Goal: Check status: Check status

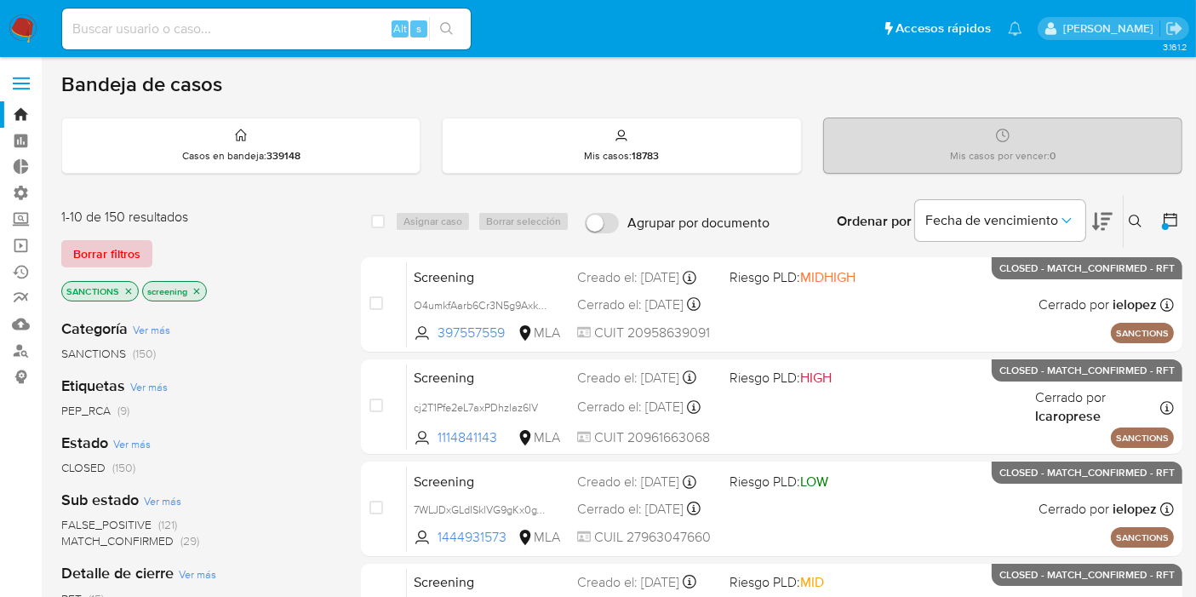
click at [114, 249] on span "Borrar filtros" at bounding box center [106, 254] width 67 height 24
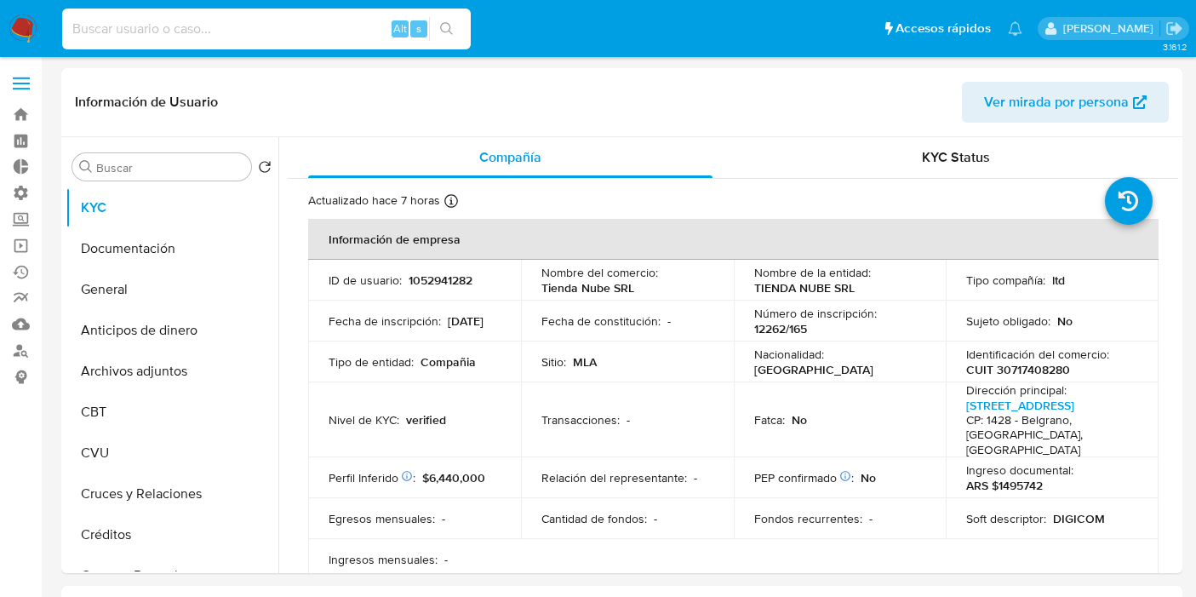
select select "10"
click at [100, 29] on input at bounding box center [266, 29] width 409 height 22
type input "1372926333"
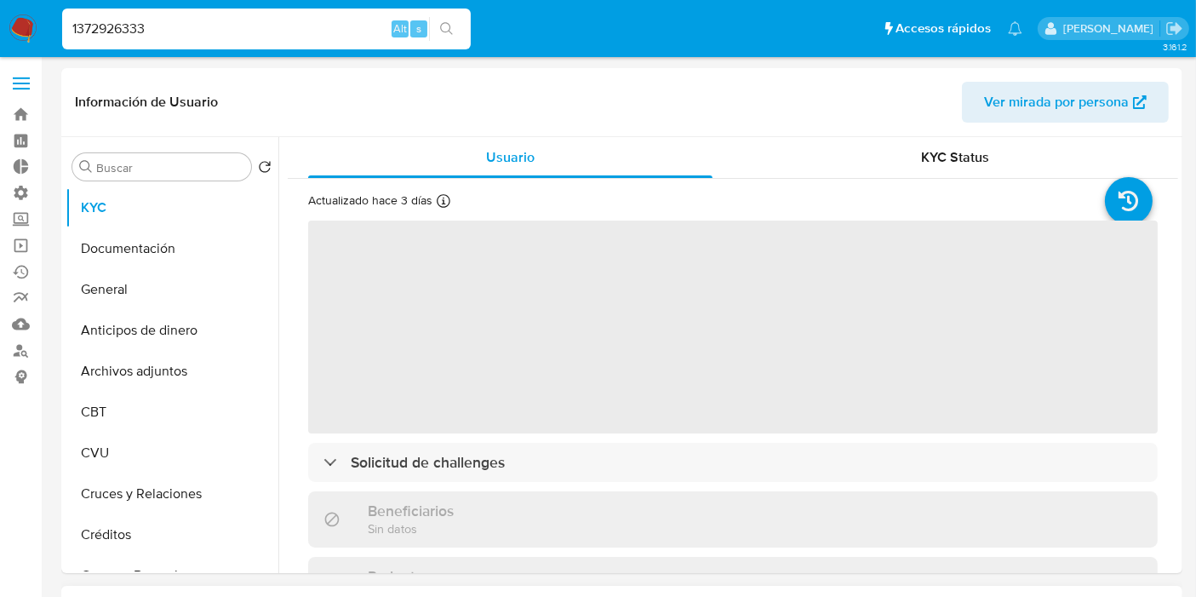
select select "10"
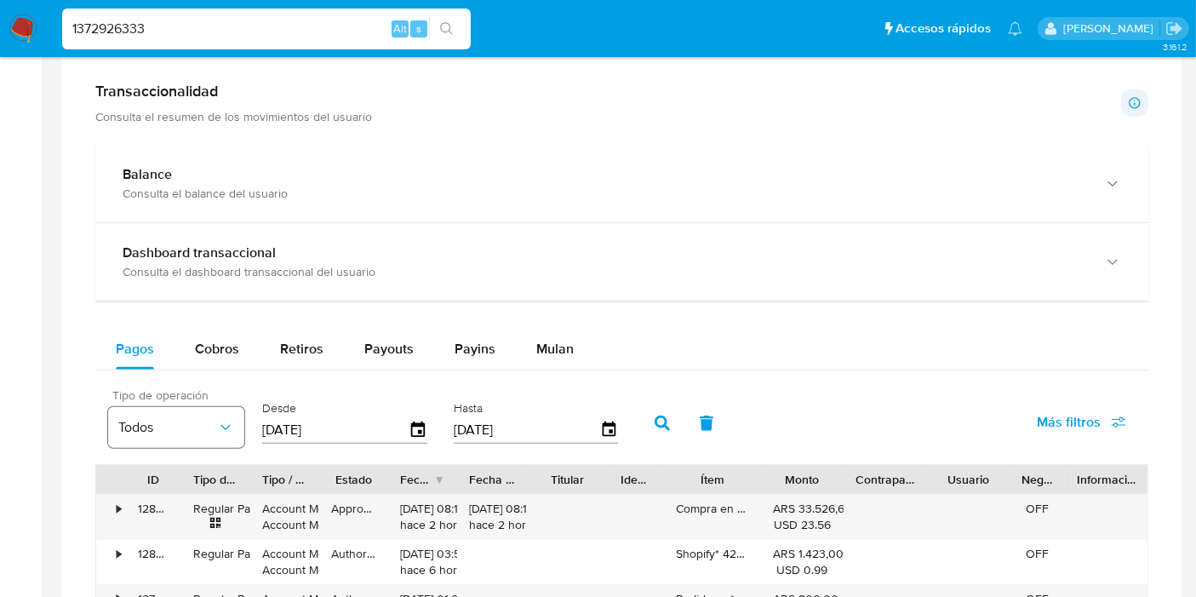
scroll to position [946, 0]
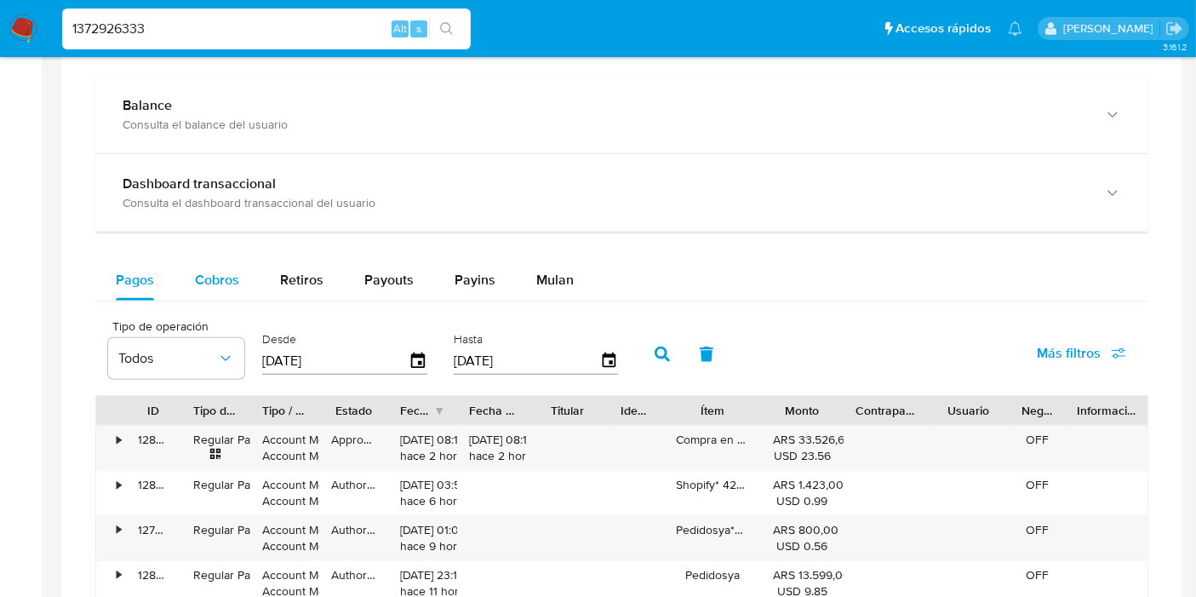
click at [240, 271] on button "Cobros" at bounding box center [217, 280] width 85 height 41
select select "10"
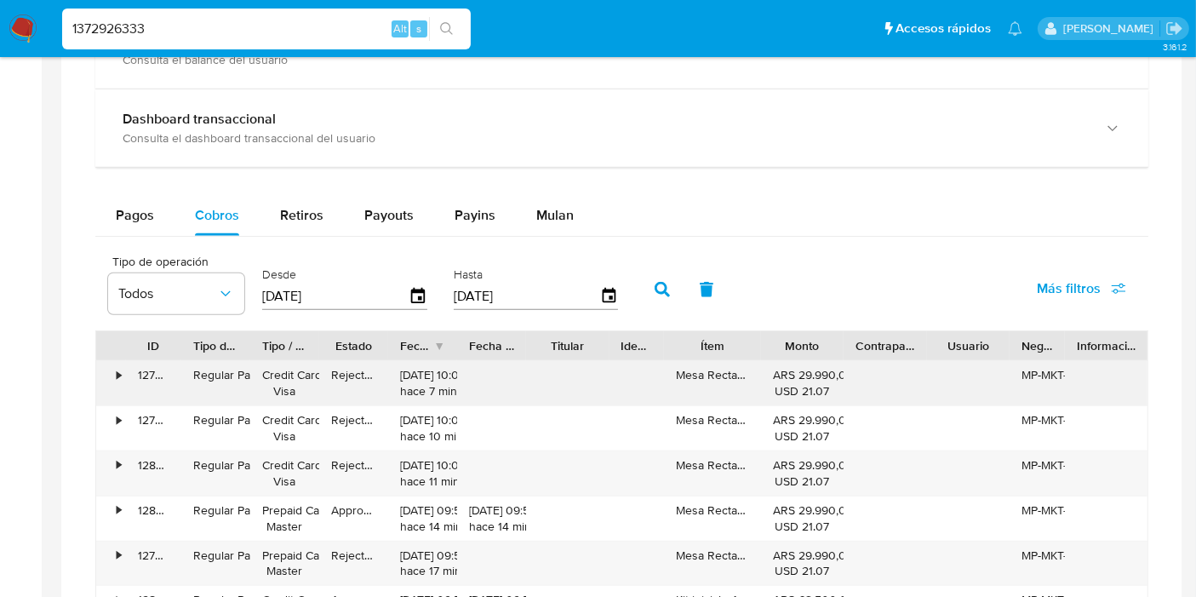
scroll to position [1041, 0]
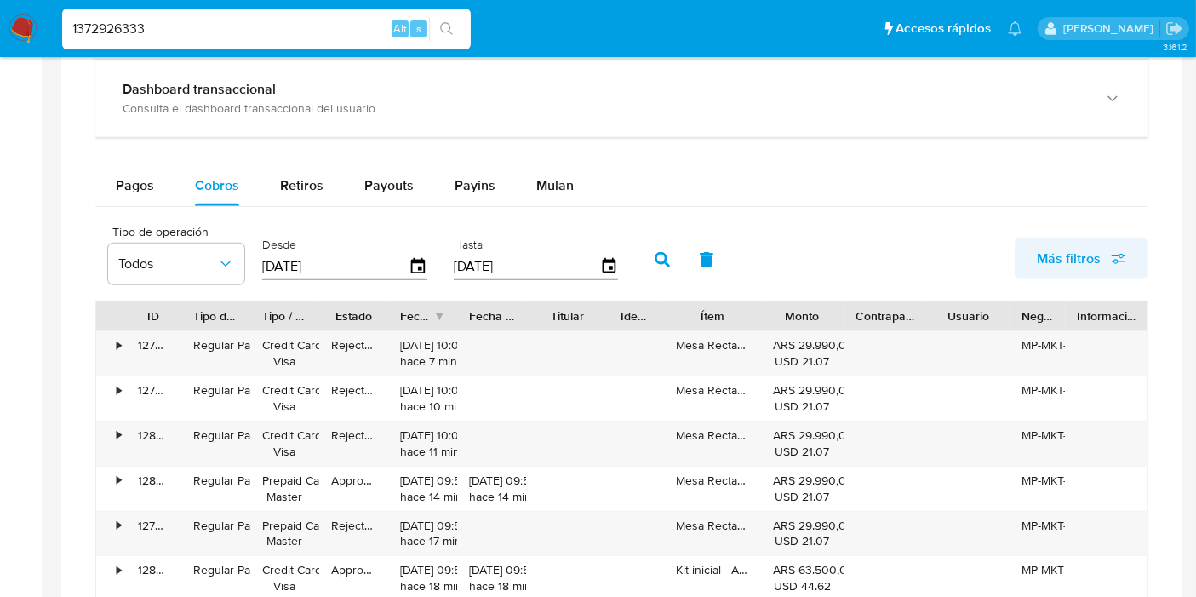
click at [1077, 263] on span "Más filtros" at bounding box center [1069, 258] width 64 height 41
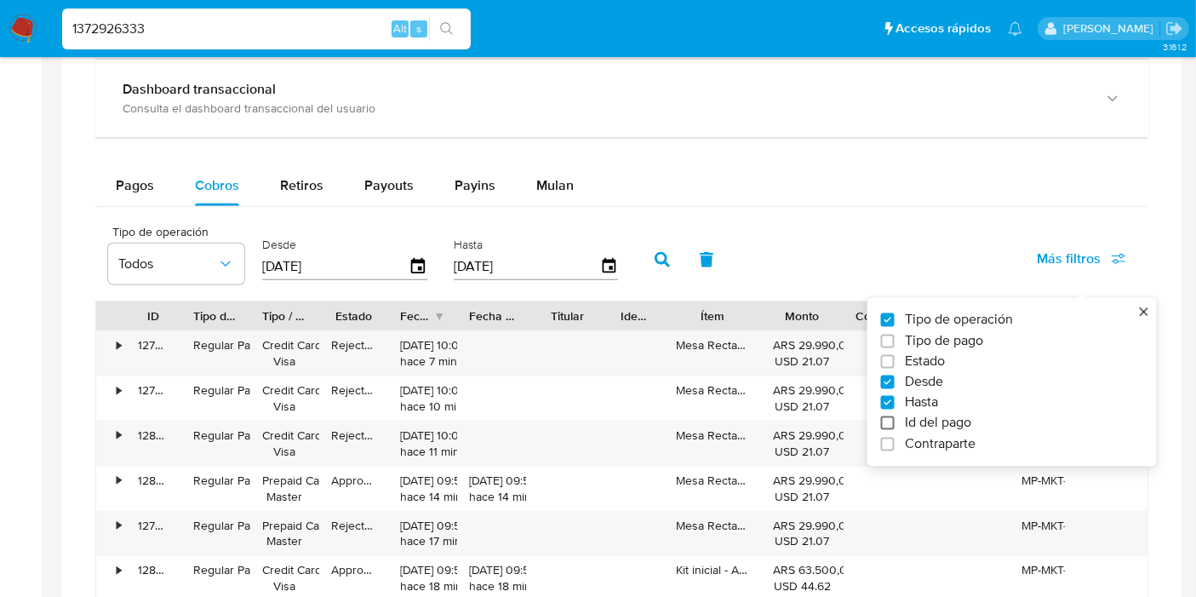
click at [890, 417] on input "Id del pago" at bounding box center [888, 423] width 14 height 14
checkbox input "true"
click at [730, 261] on input "number" at bounding box center [723, 265] width 167 height 22
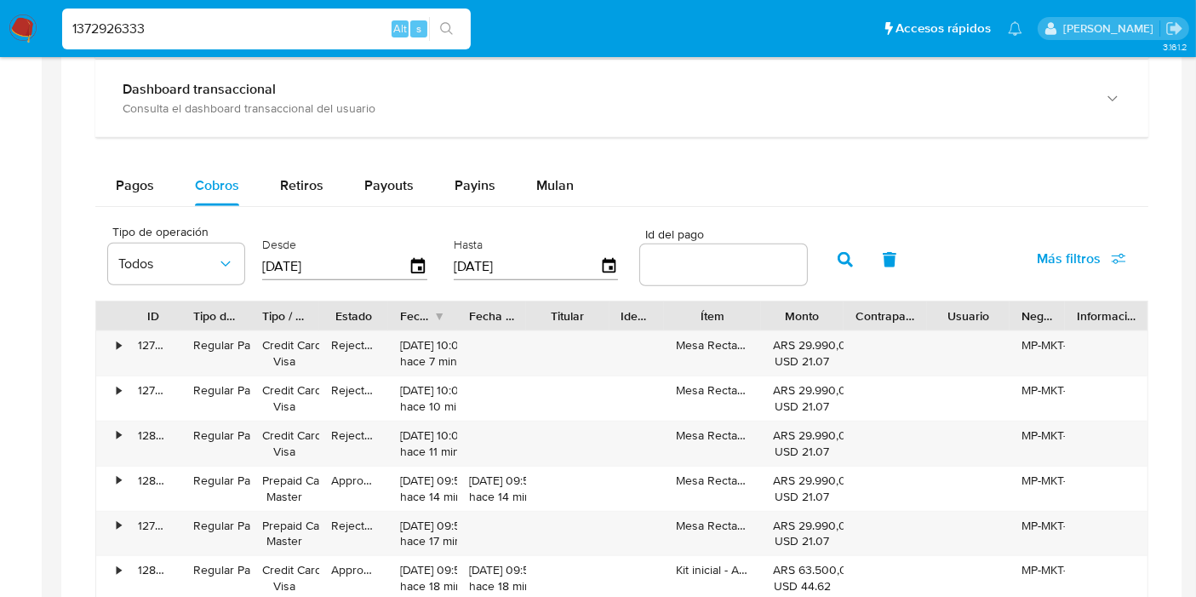
click at [761, 264] on input "number" at bounding box center [723, 265] width 167 height 22
paste input "125837088453"
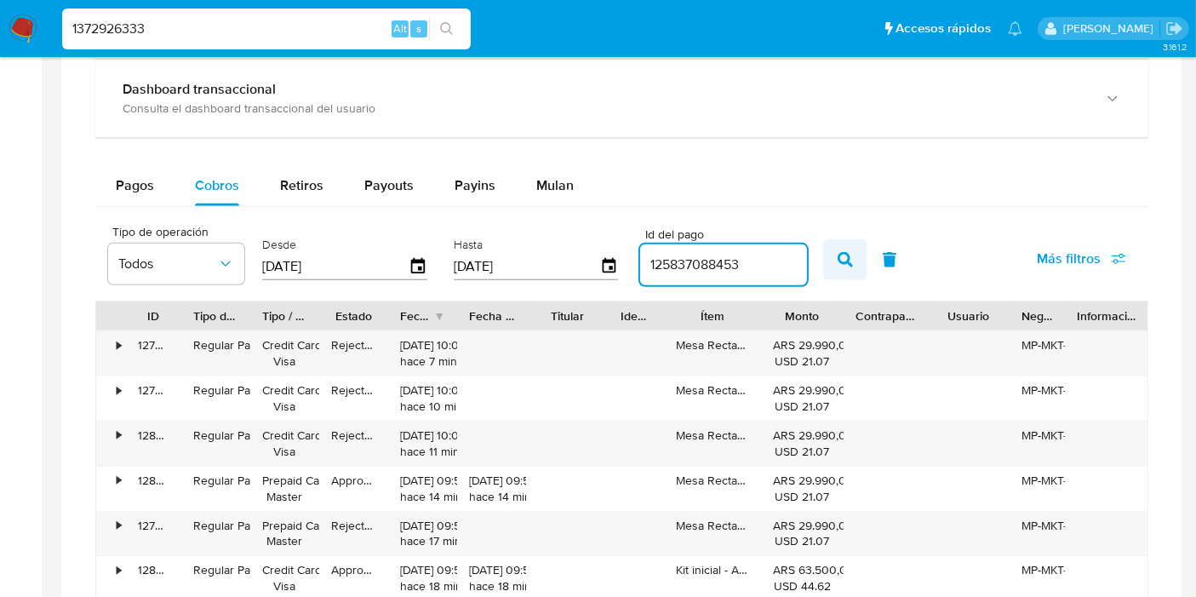
type input "125837088453"
click at [838, 256] on icon "button" at bounding box center [845, 259] width 15 height 15
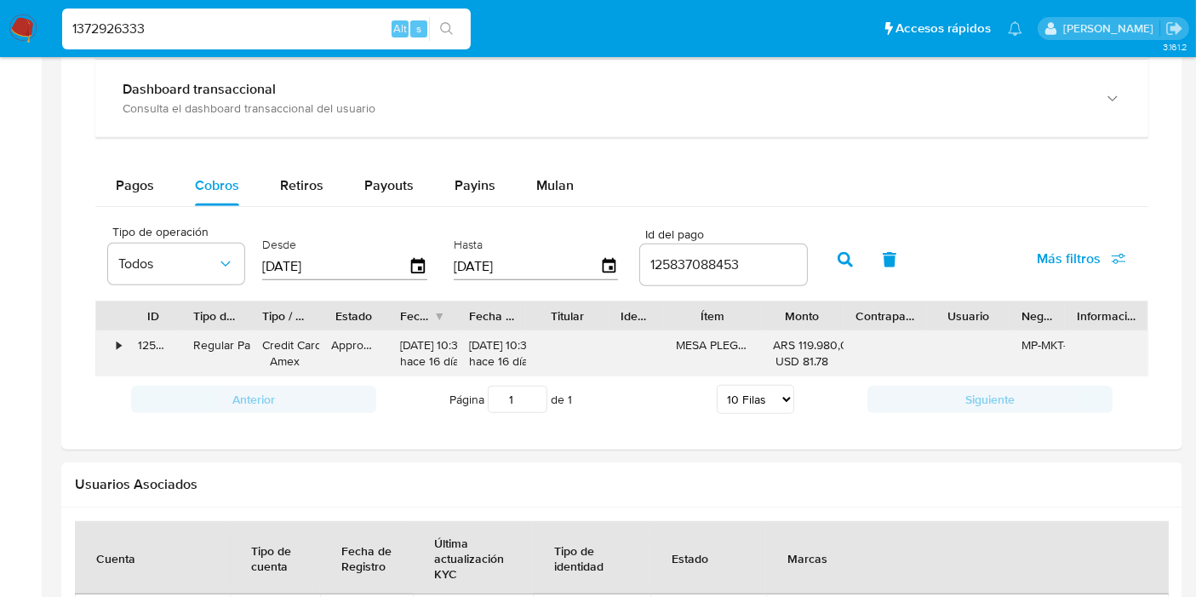
scroll to position [1135, 0]
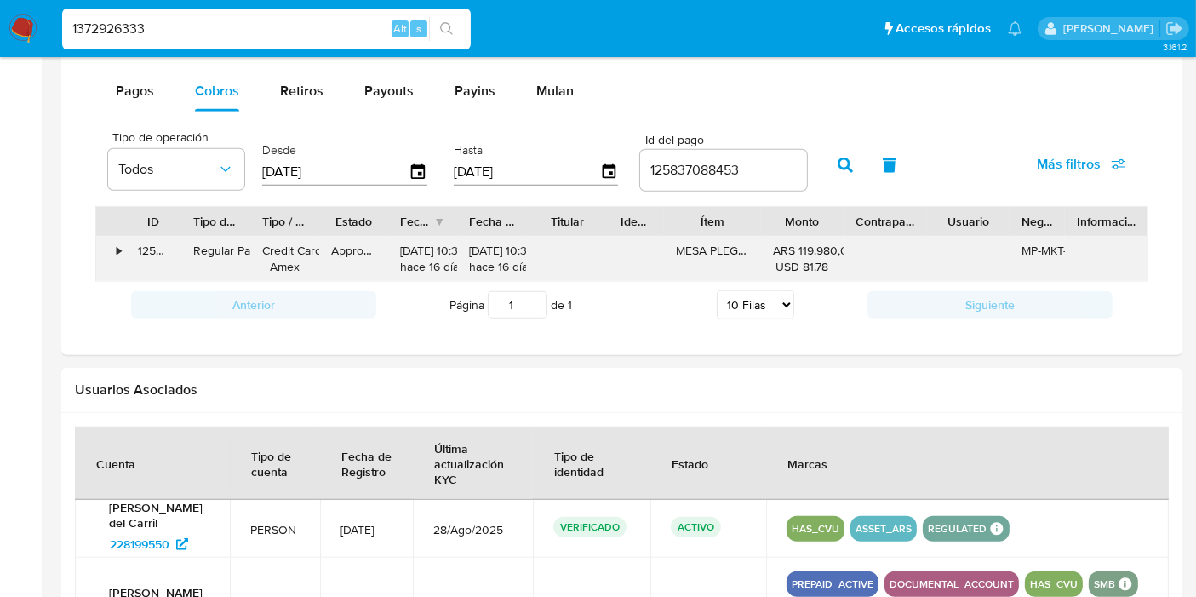
click at [120, 247] on div "•" at bounding box center [119, 251] width 4 height 16
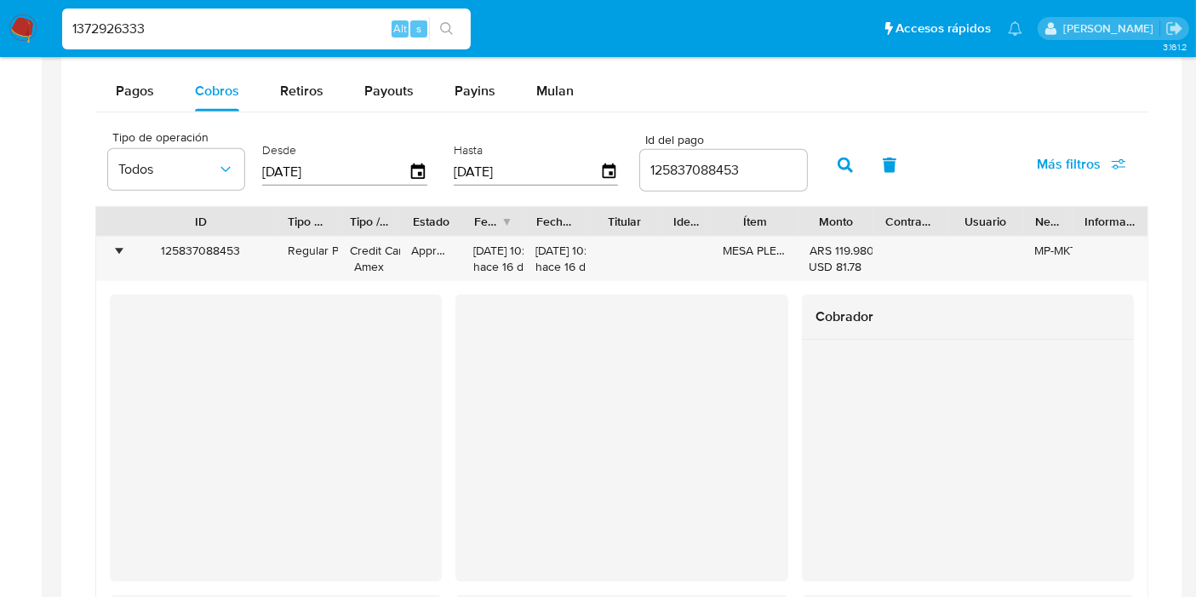
drag, startPoint x: 180, startPoint y: 214, endPoint x: 274, endPoint y: 214, distance: 94.5
click at [274, 214] on div at bounding box center [276, 221] width 31 height 29
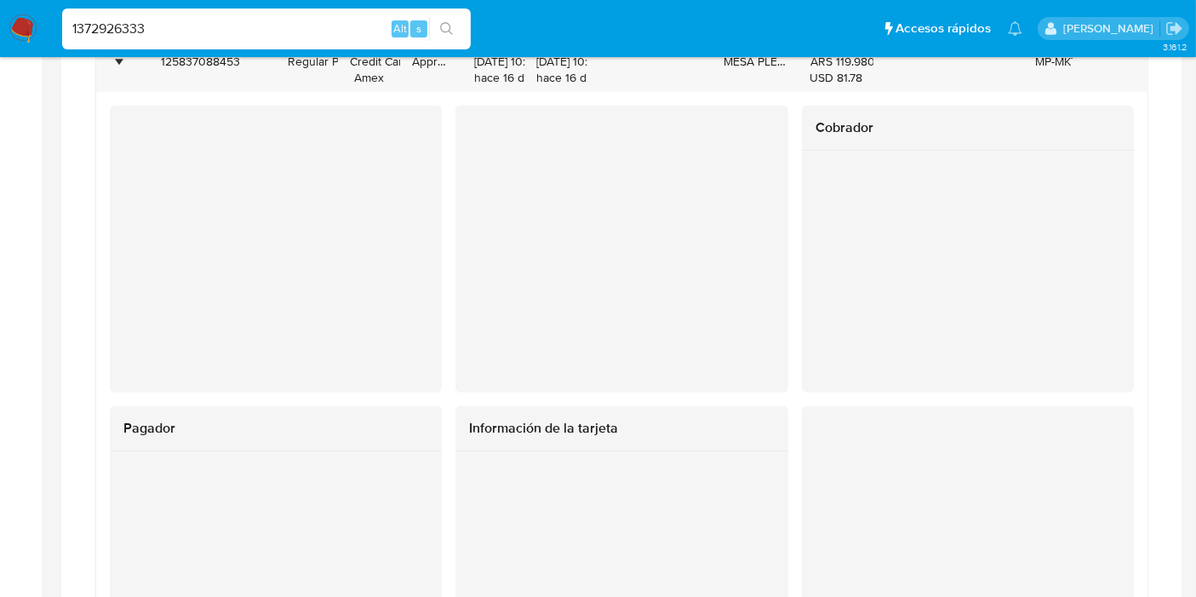
scroll to position [1230, 0]
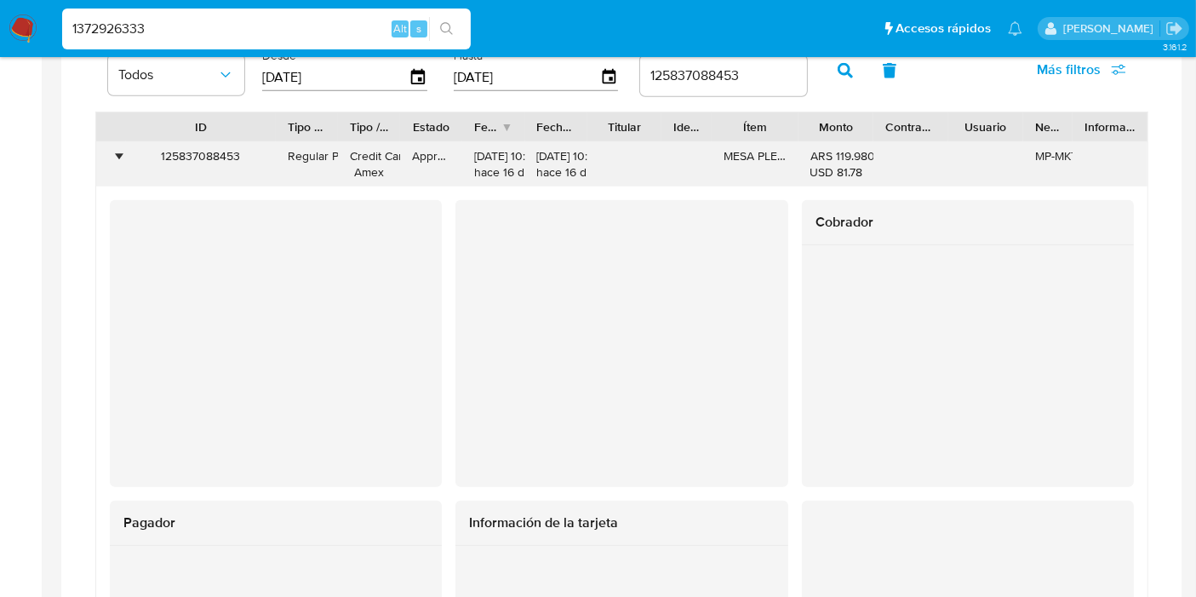
drag, startPoint x: 245, startPoint y: 150, endPoint x: 160, endPoint y: 152, distance: 85.2
click at [160, 152] on div "125837088453" at bounding box center [201, 164] width 150 height 44
